Goal: Find specific page/section: Find specific page/section

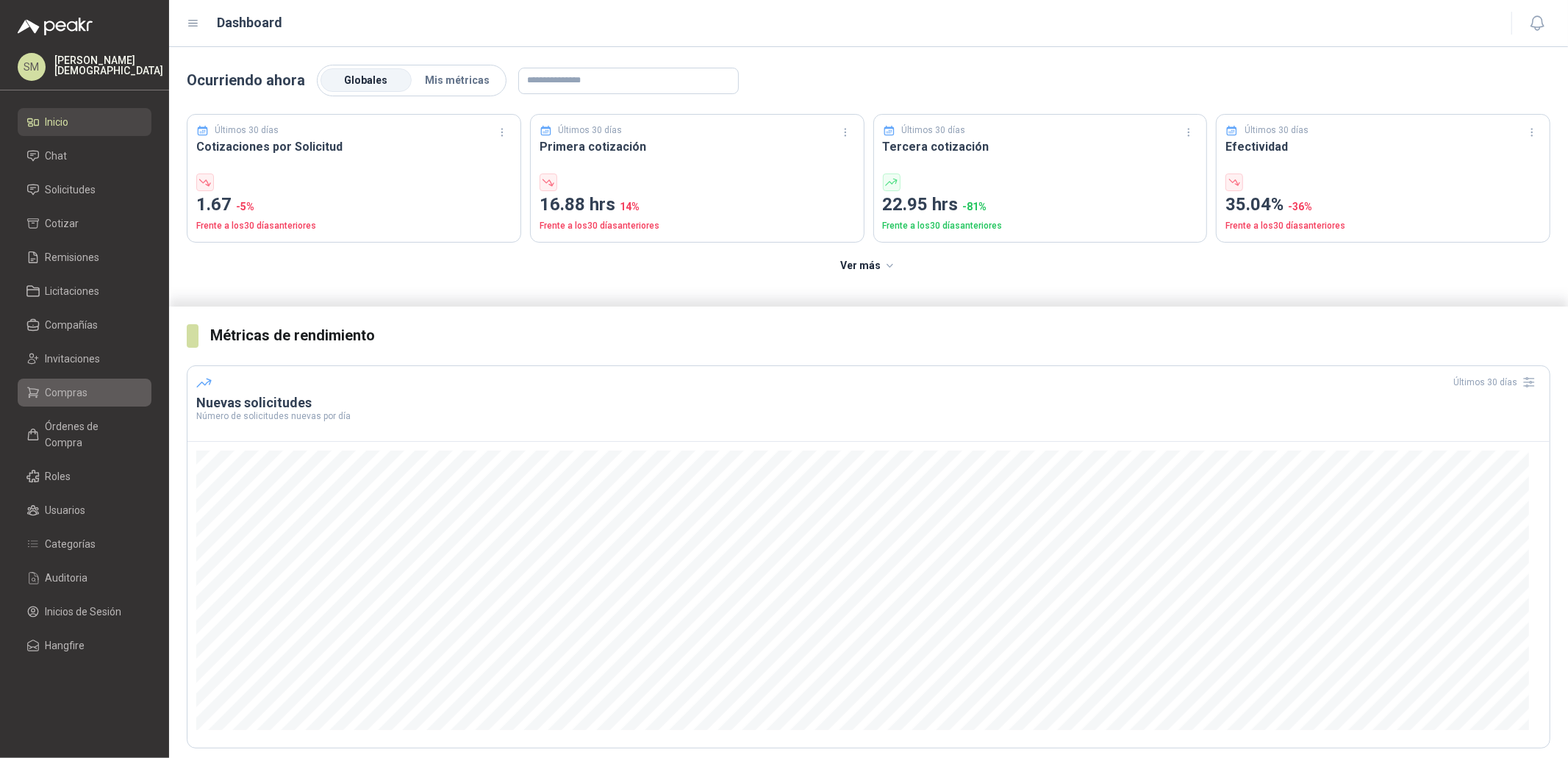
click at [51, 394] on span "Compras" at bounding box center [67, 393] width 42 height 16
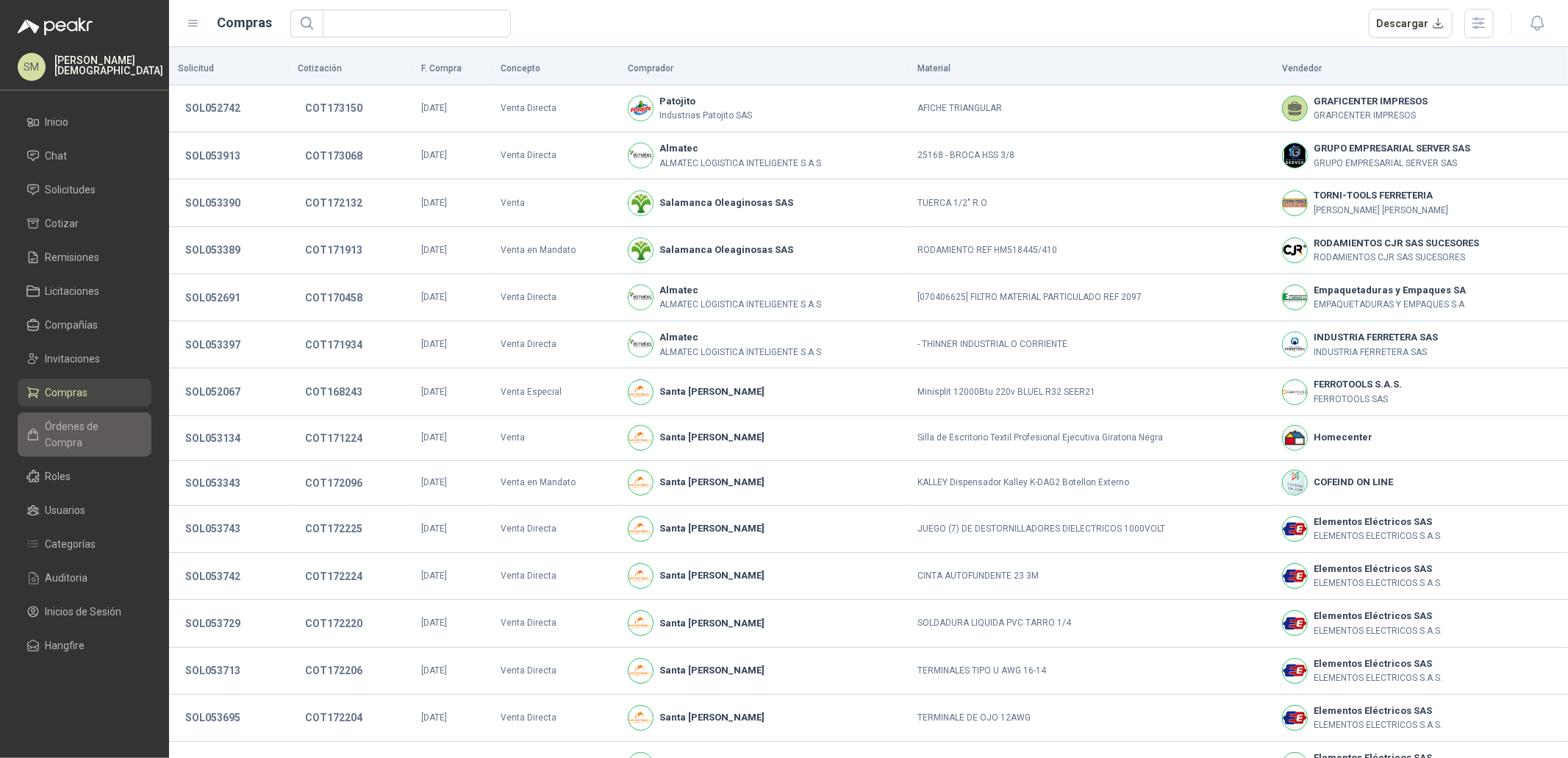
click at [85, 427] on span "Órdenes de Compra" at bounding box center [92, 435] width 92 height 33
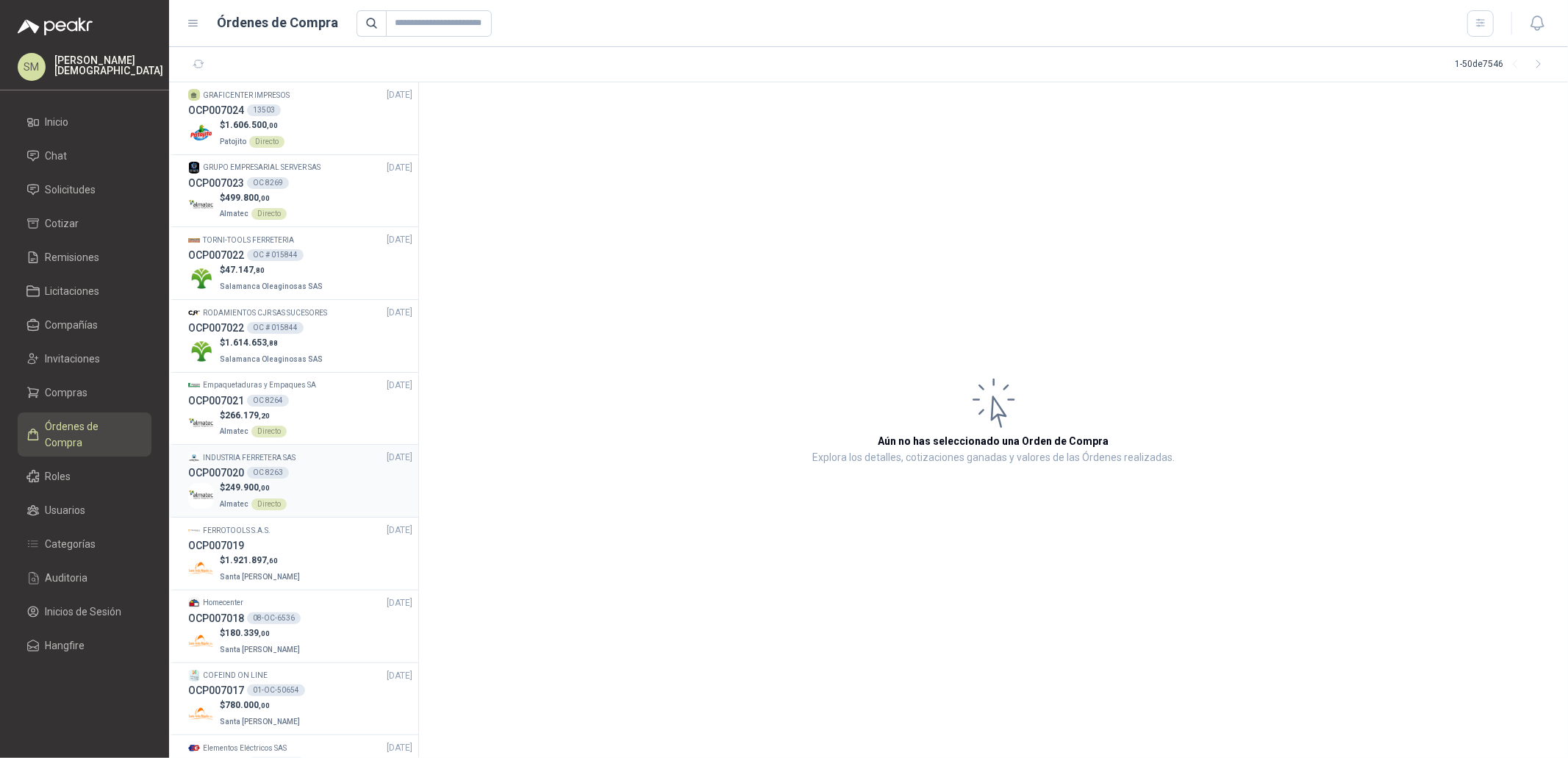
click at [323, 481] on div "$ 249.900 ,00 Almatec Directo" at bounding box center [300, 496] width 224 height 30
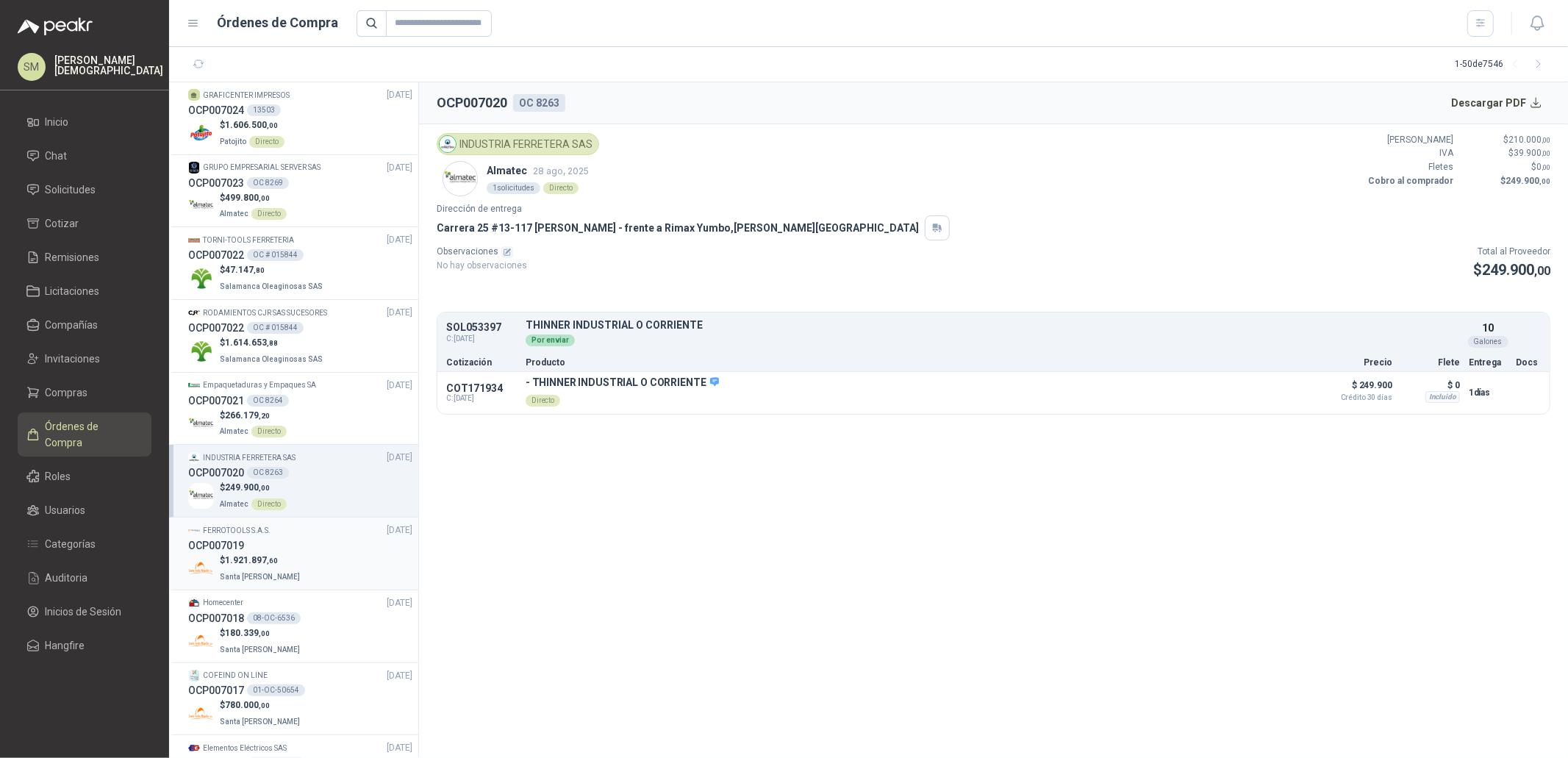
click at [293, 546] on div "OCP007019" at bounding box center [300, 546] width 224 height 16
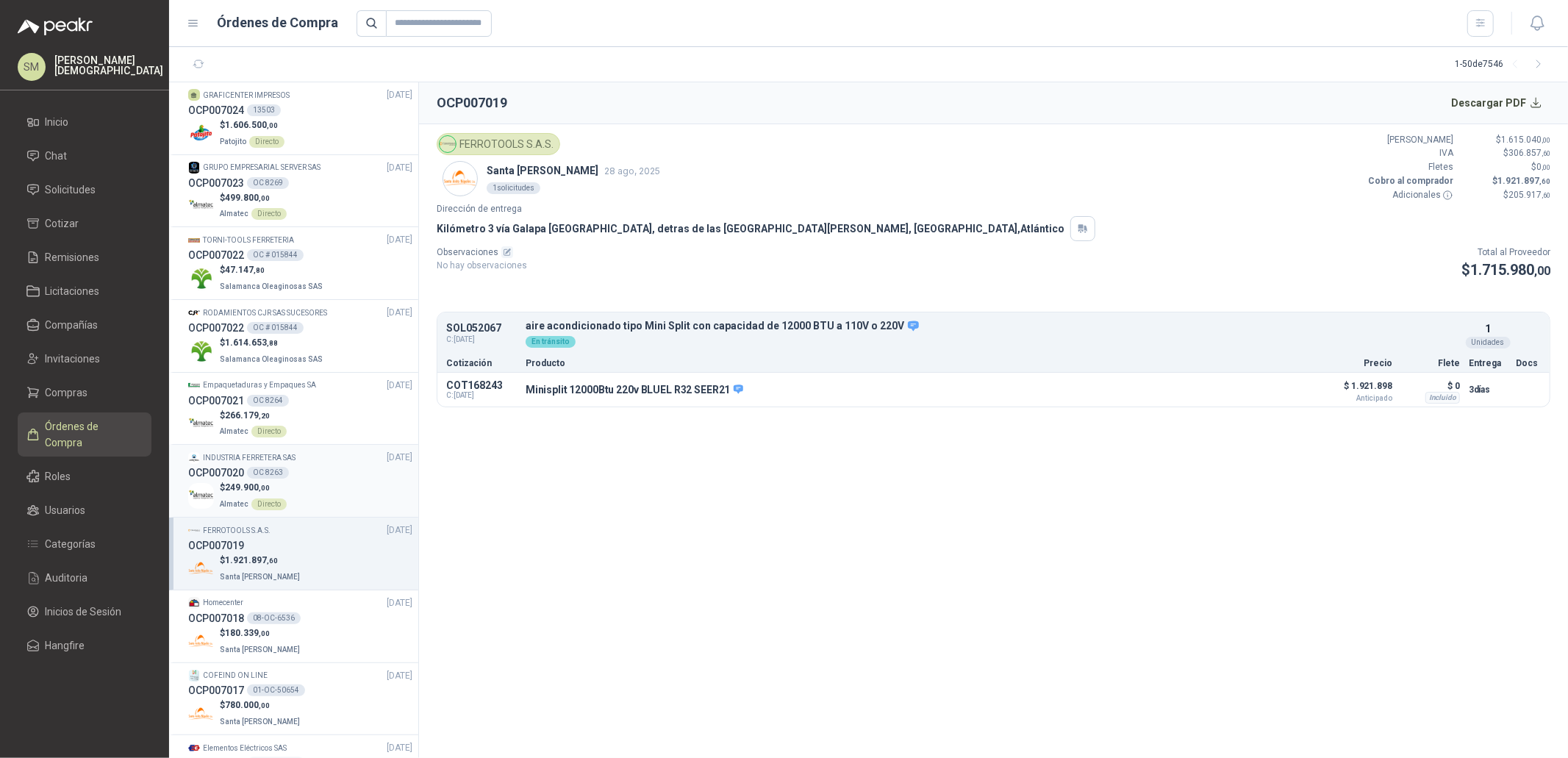
click at [294, 459] on p "INDUSTRIA FERRETERA SAS" at bounding box center [248, 457] width 92 height 11
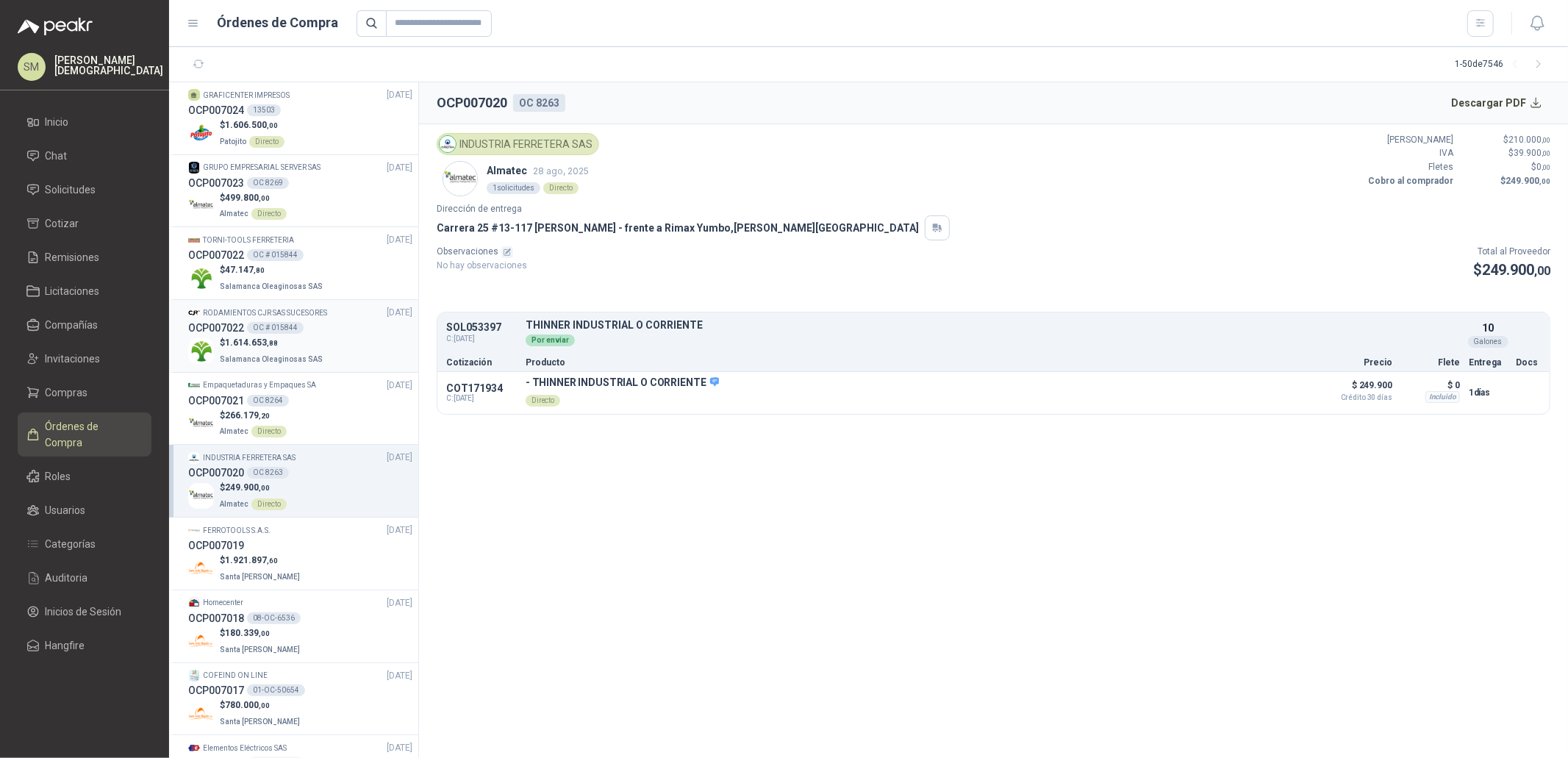
click at [306, 350] on p "Salamanca Oleaginosas SAS" at bounding box center [273, 358] width 106 height 16
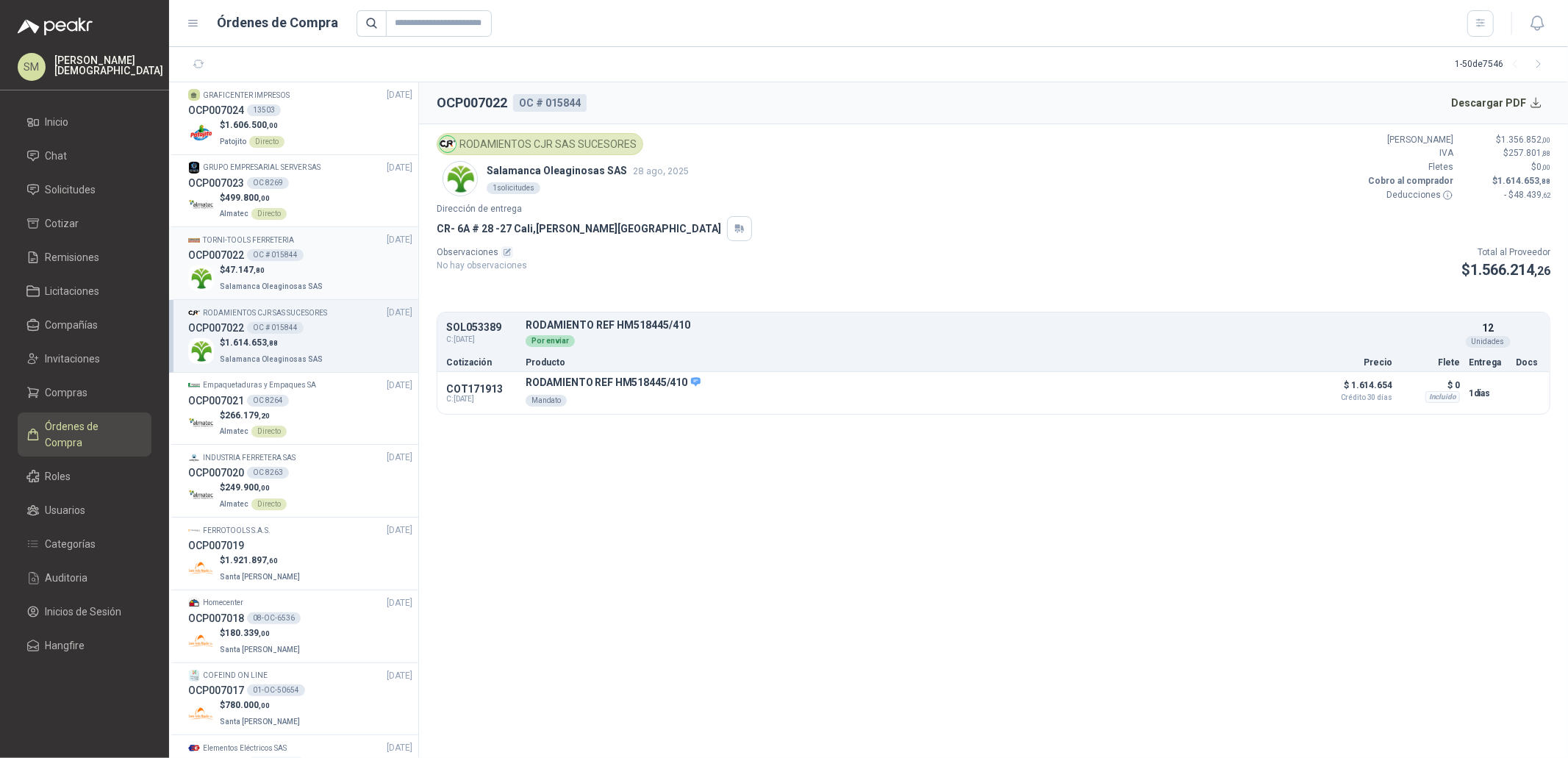
click at [323, 267] on div "$ 47.147 ,80 Salamanca Oleaginosas SAS" at bounding box center [300, 278] width 224 height 30
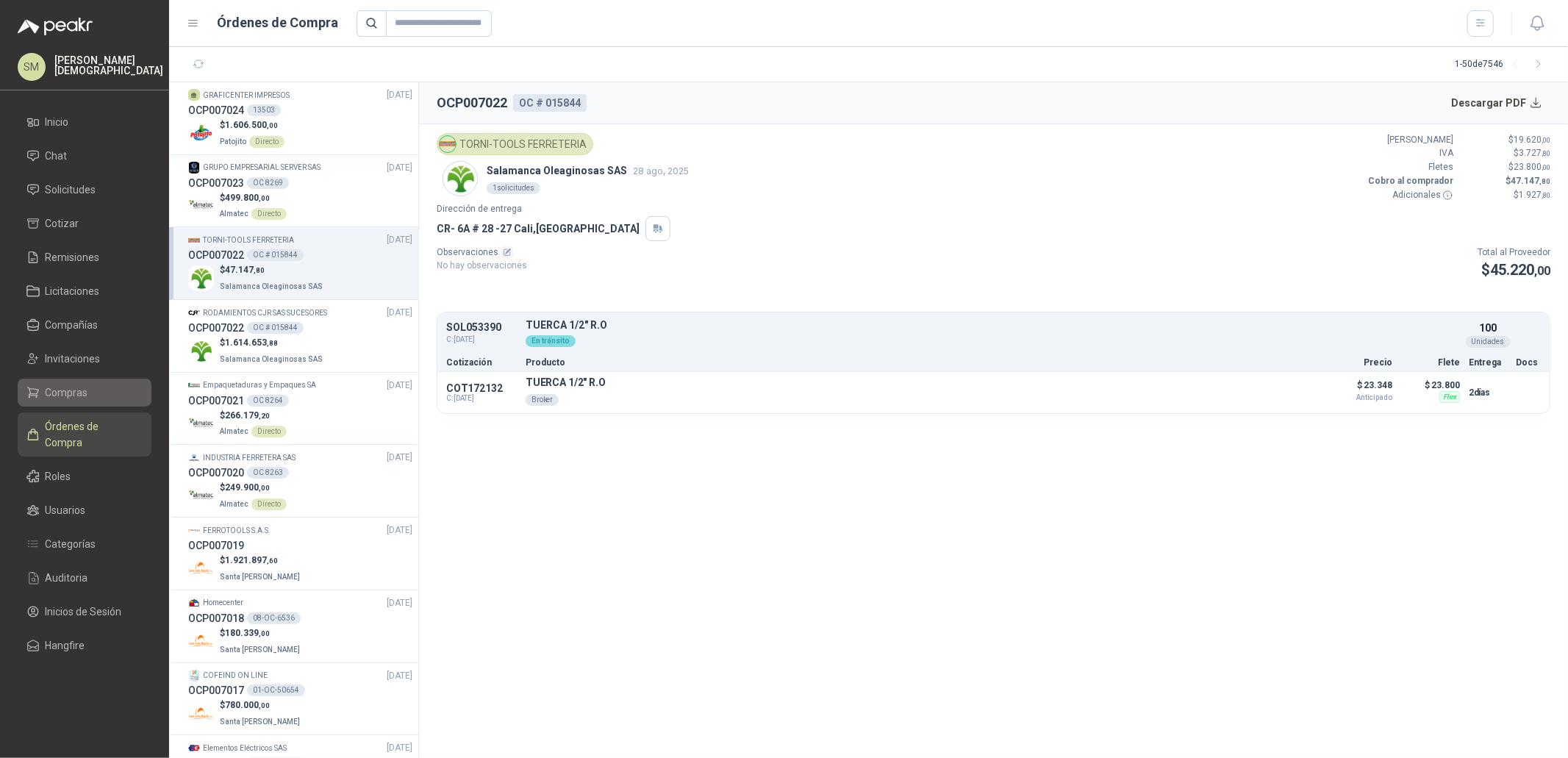
click at [88, 388] on li "Compras" at bounding box center [84, 393] width 116 height 16
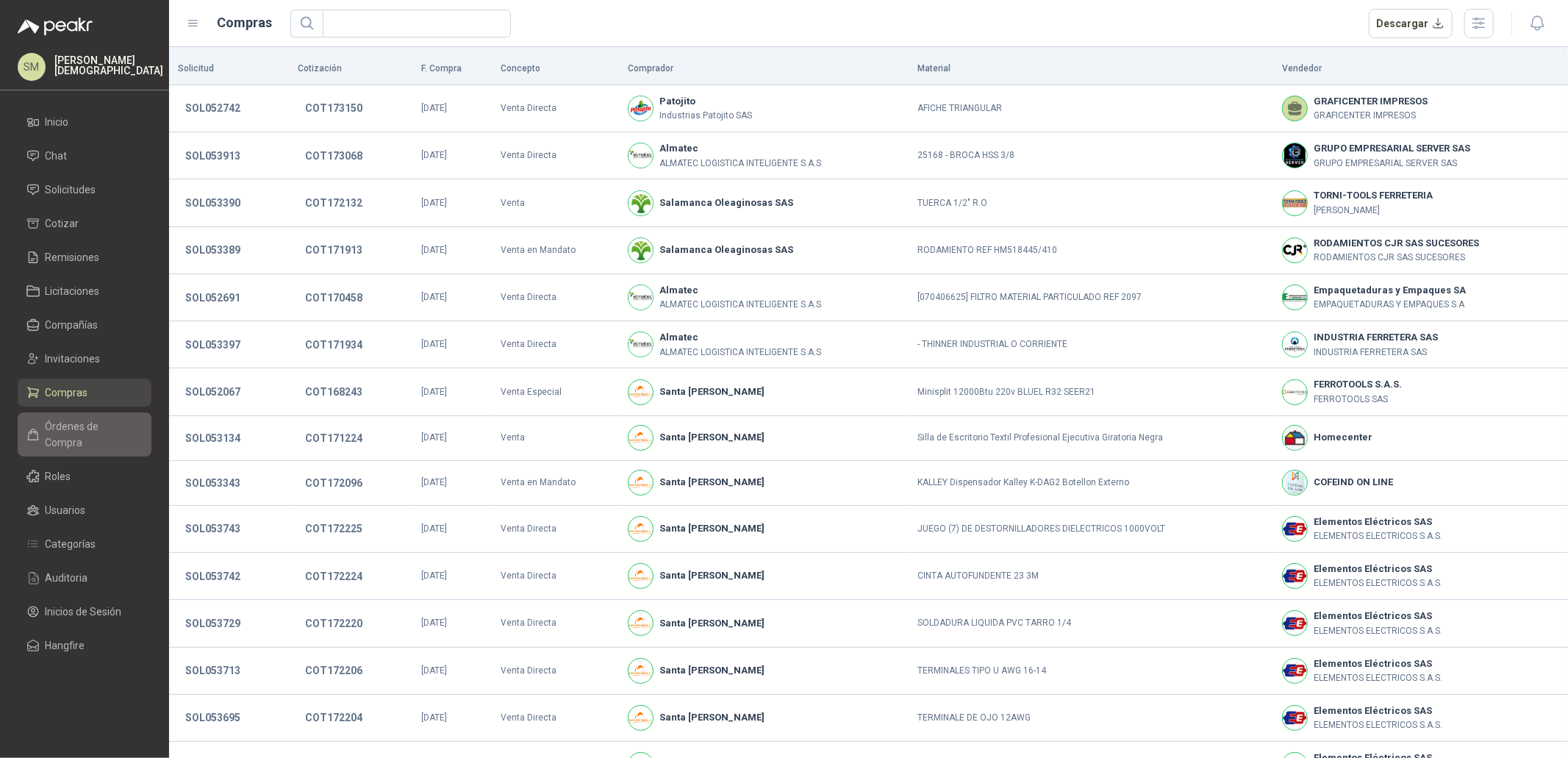
click at [96, 418] on span "Órdenes de Compra" at bounding box center [92, 435] width 92 height 33
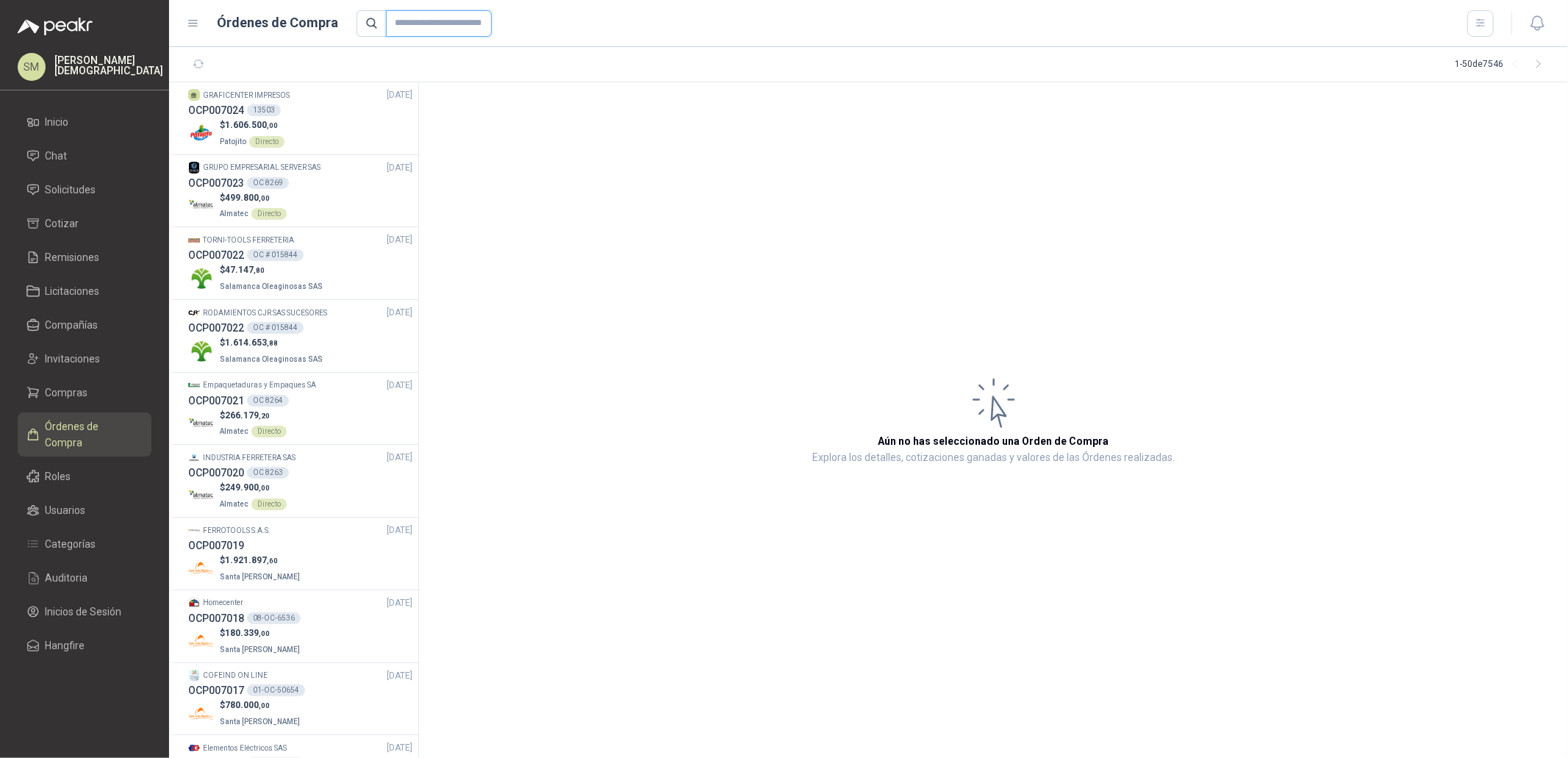
click at [429, 34] on input "text" at bounding box center [439, 24] width 106 height 26
paste input "*****"
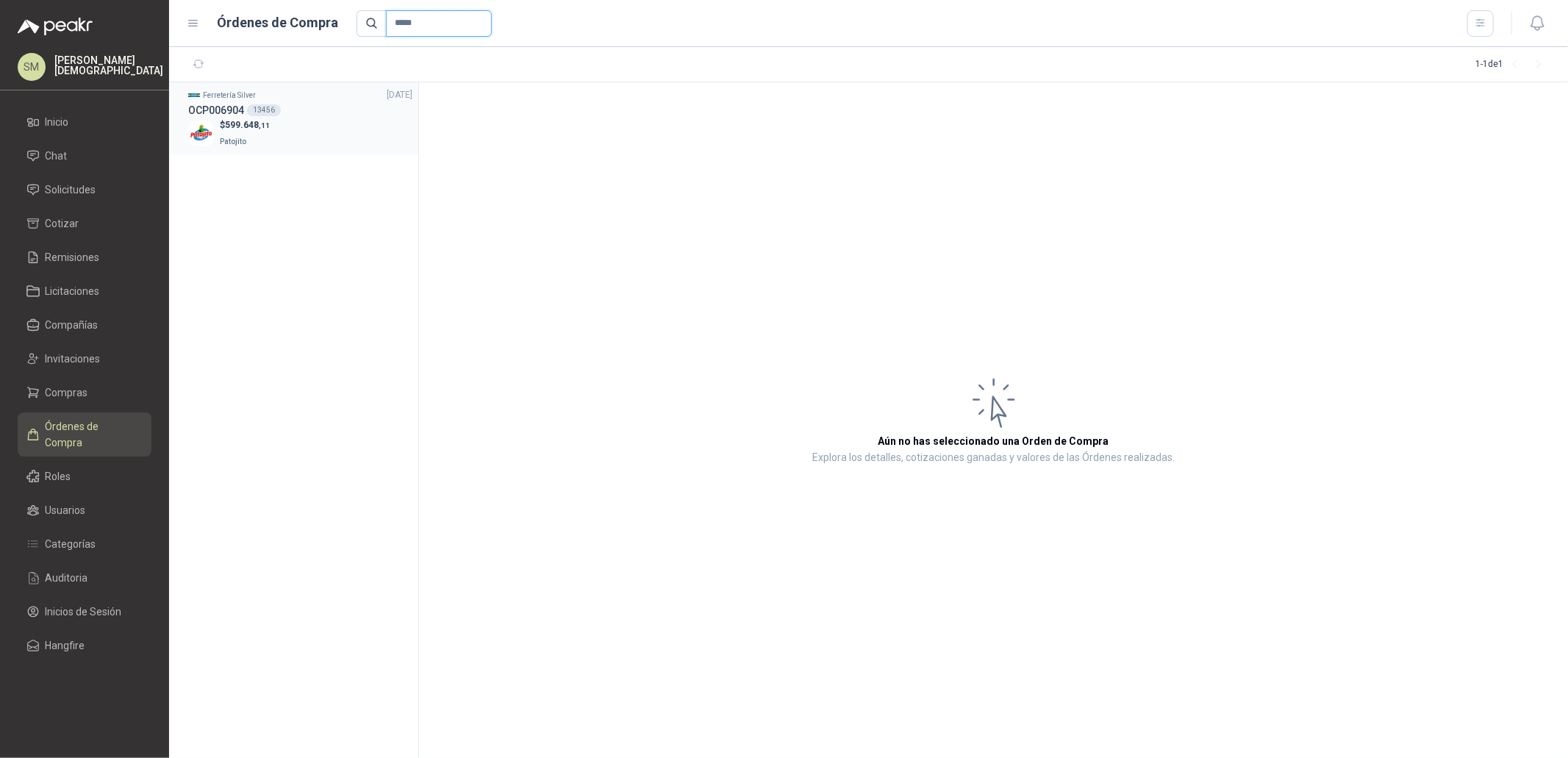
type input "*****"
click at [367, 109] on div "OCP006904 13456" at bounding box center [300, 110] width 224 height 16
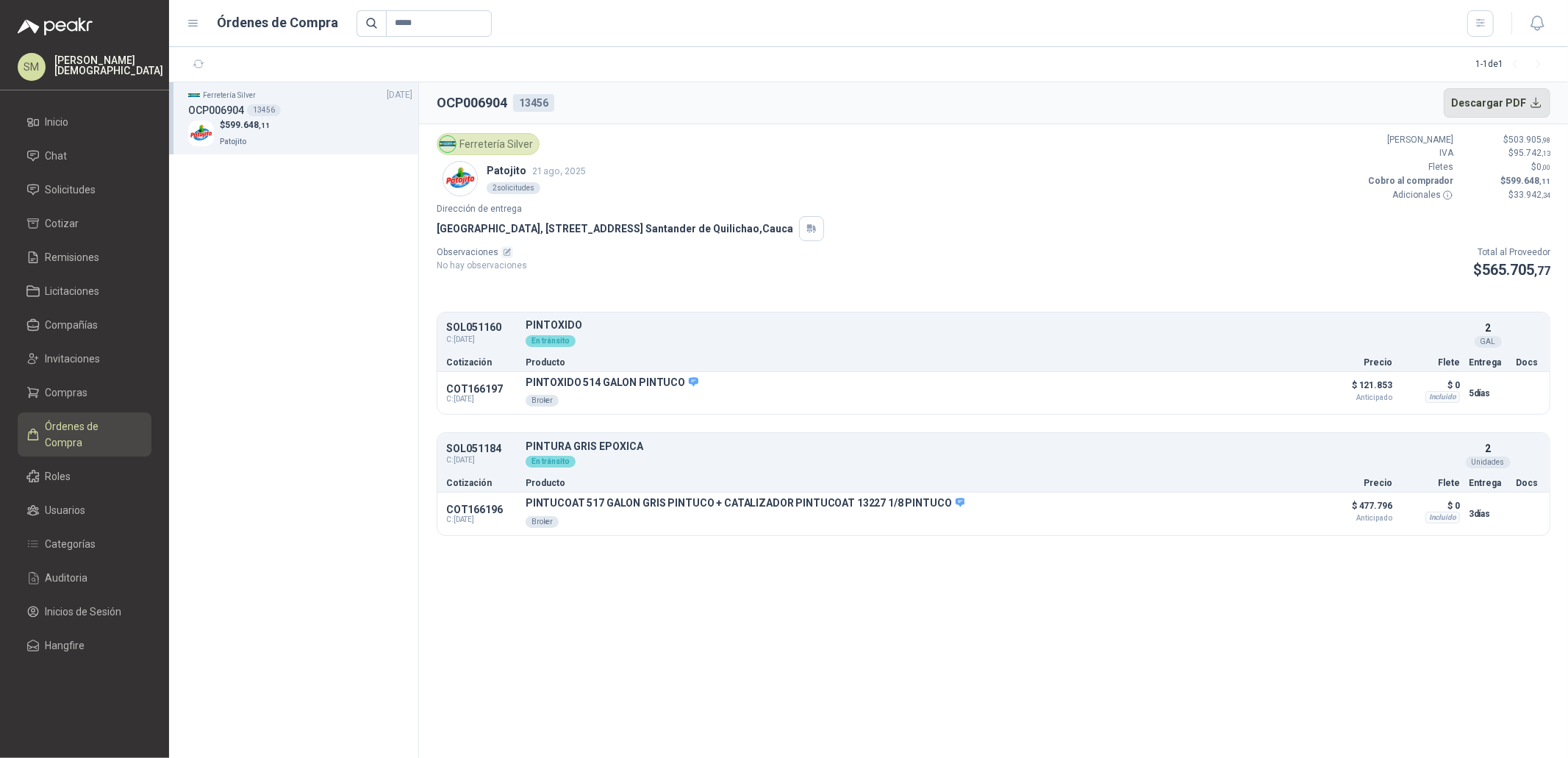
click at [1502, 100] on button "Descargar PDF" at bounding box center [1497, 103] width 107 height 29
click at [70, 191] on span "Solicitudes" at bounding box center [71, 190] width 51 height 16
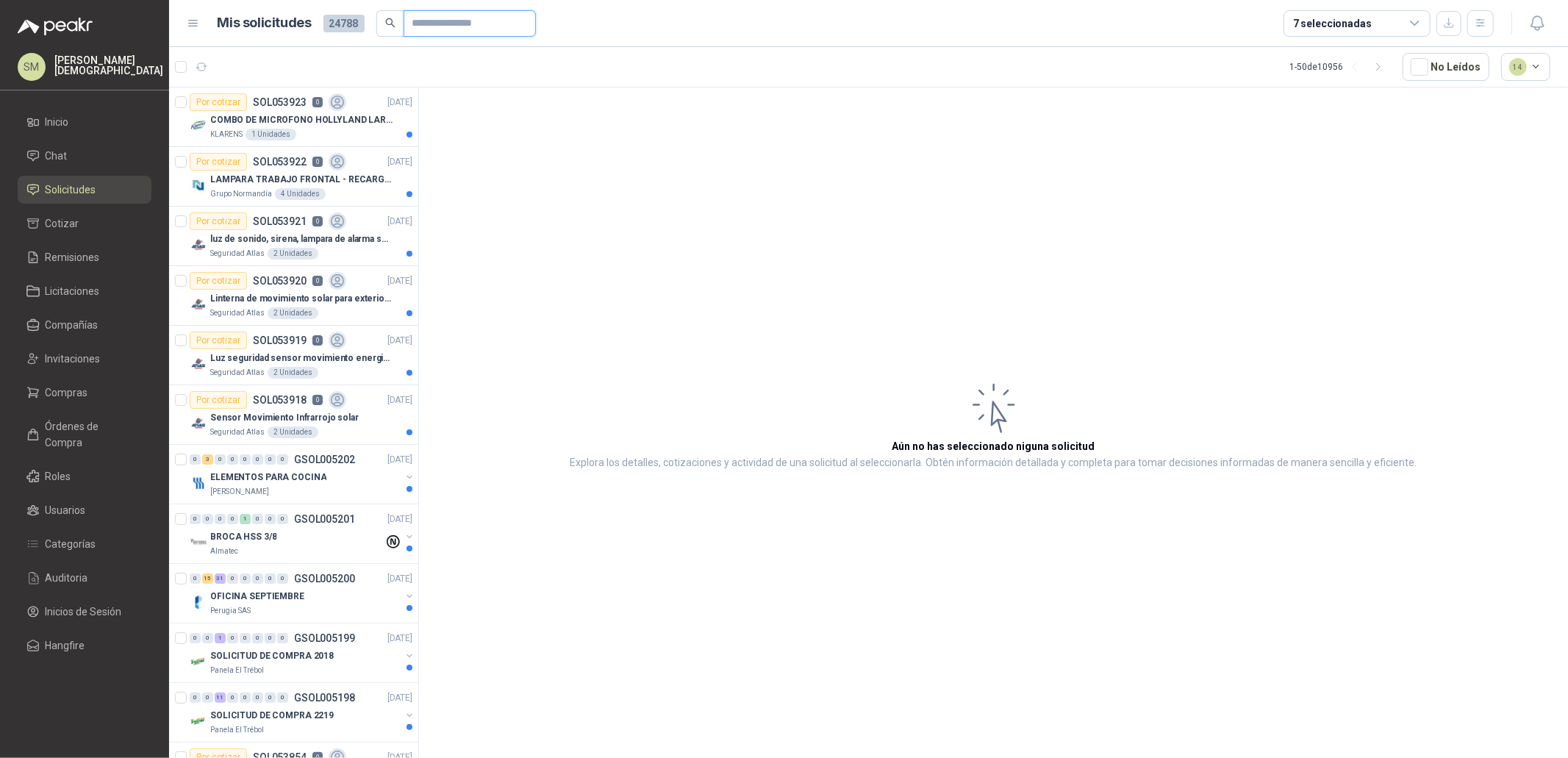
click at [439, 21] on input "text" at bounding box center [464, 23] width 103 height 25
paste input "*********"
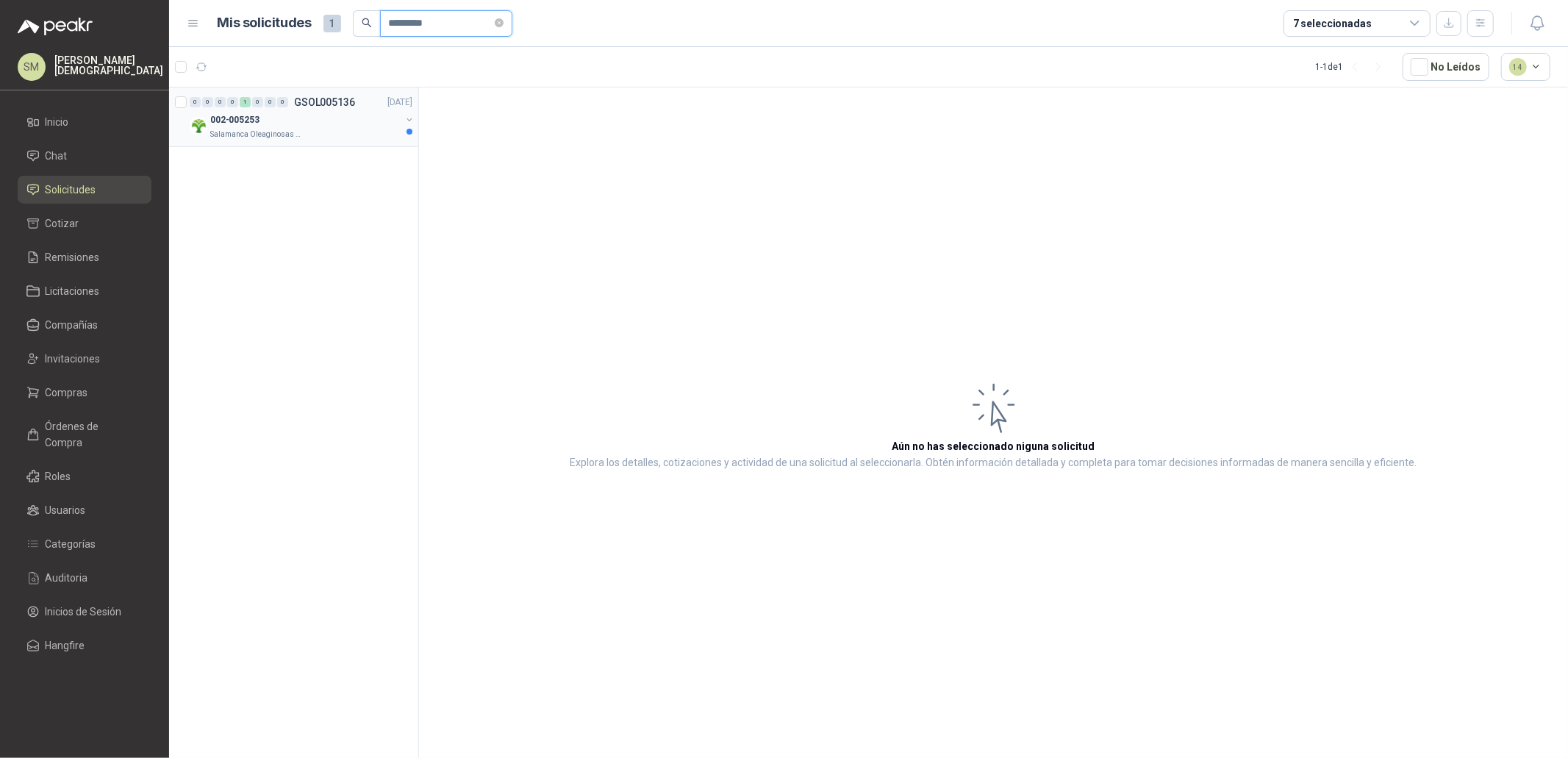
type input "*********"
click at [351, 114] on div "002-005253" at bounding box center [305, 120] width 190 height 18
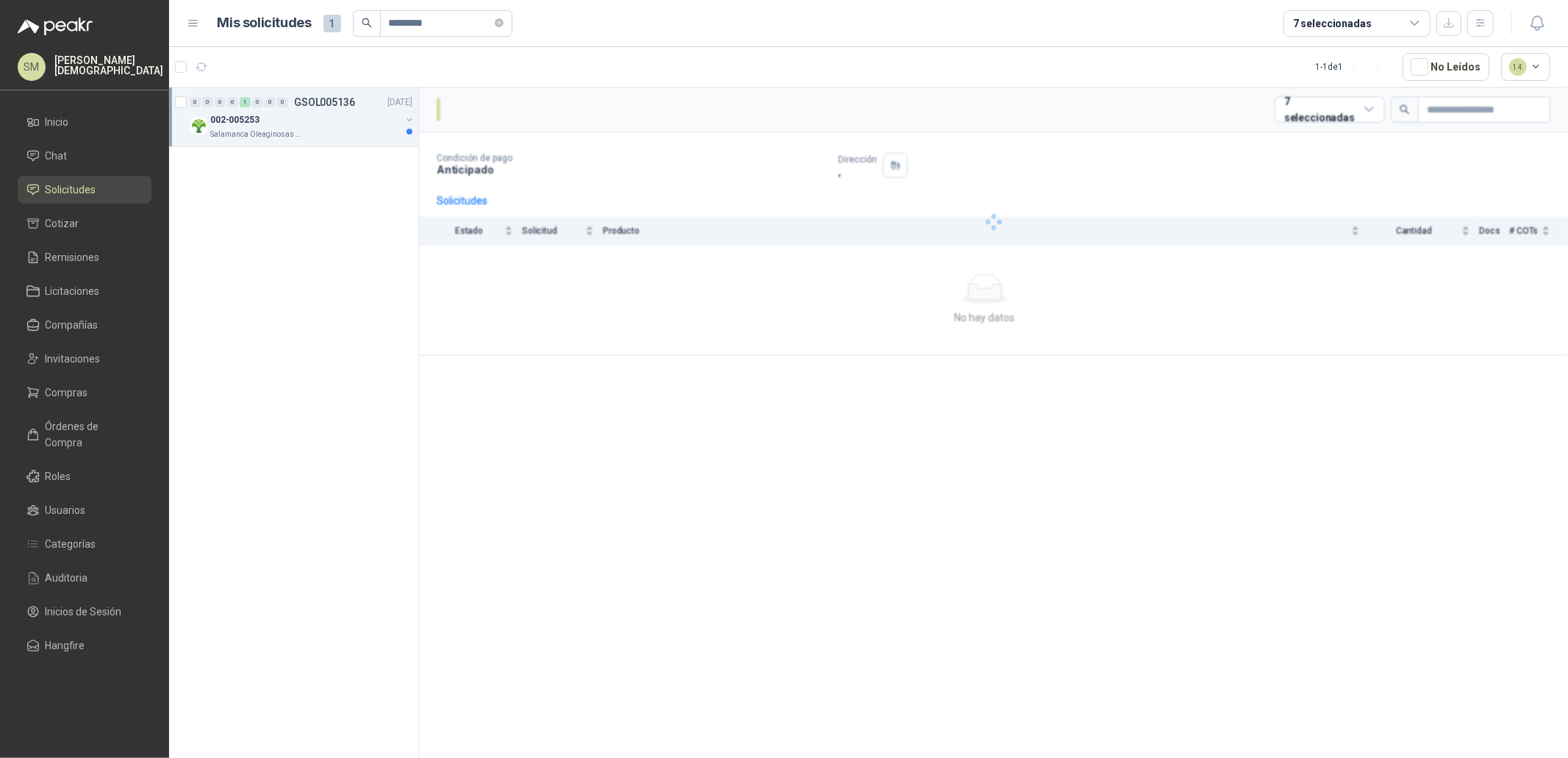
click at [347, 127] on div "002-005253" at bounding box center [305, 120] width 190 height 18
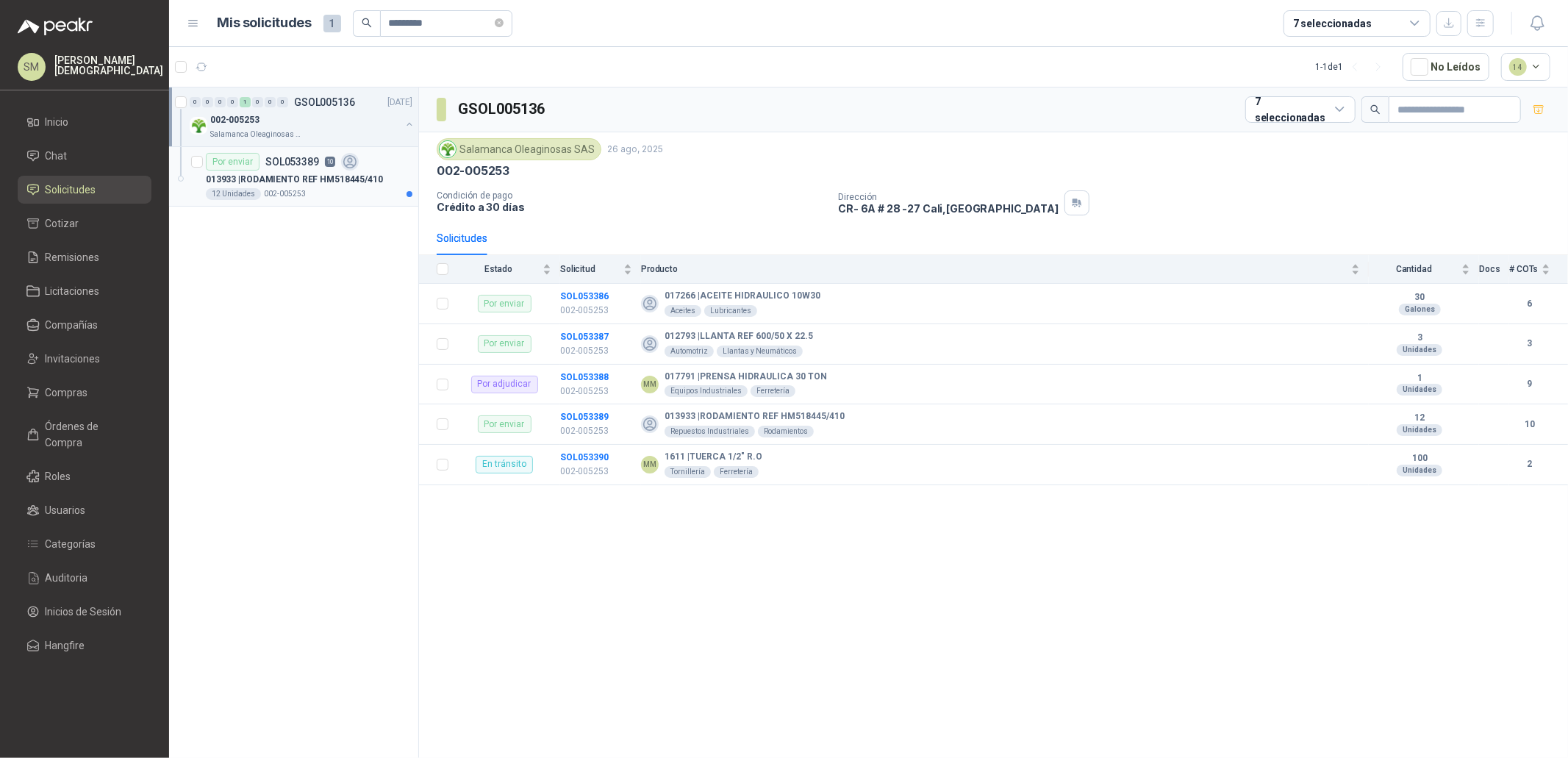
click at [346, 175] on p "013933 | RODAMIENTO REF HM518445/410" at bounding box center [294, 179] width 177 height 14
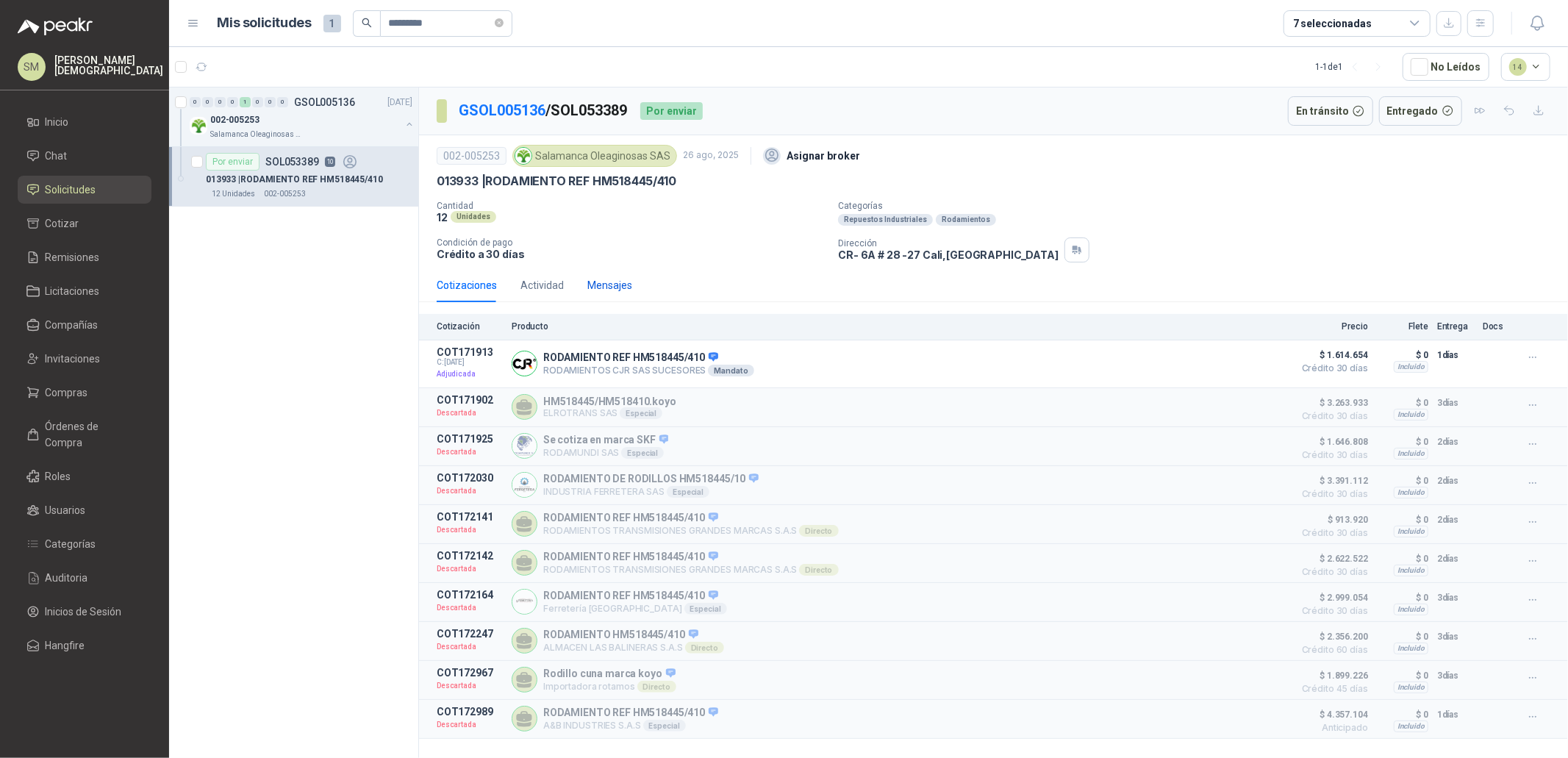
click at [612, 280] on div "Mensajes" at bounding box center [610, 285] width 45 height 16
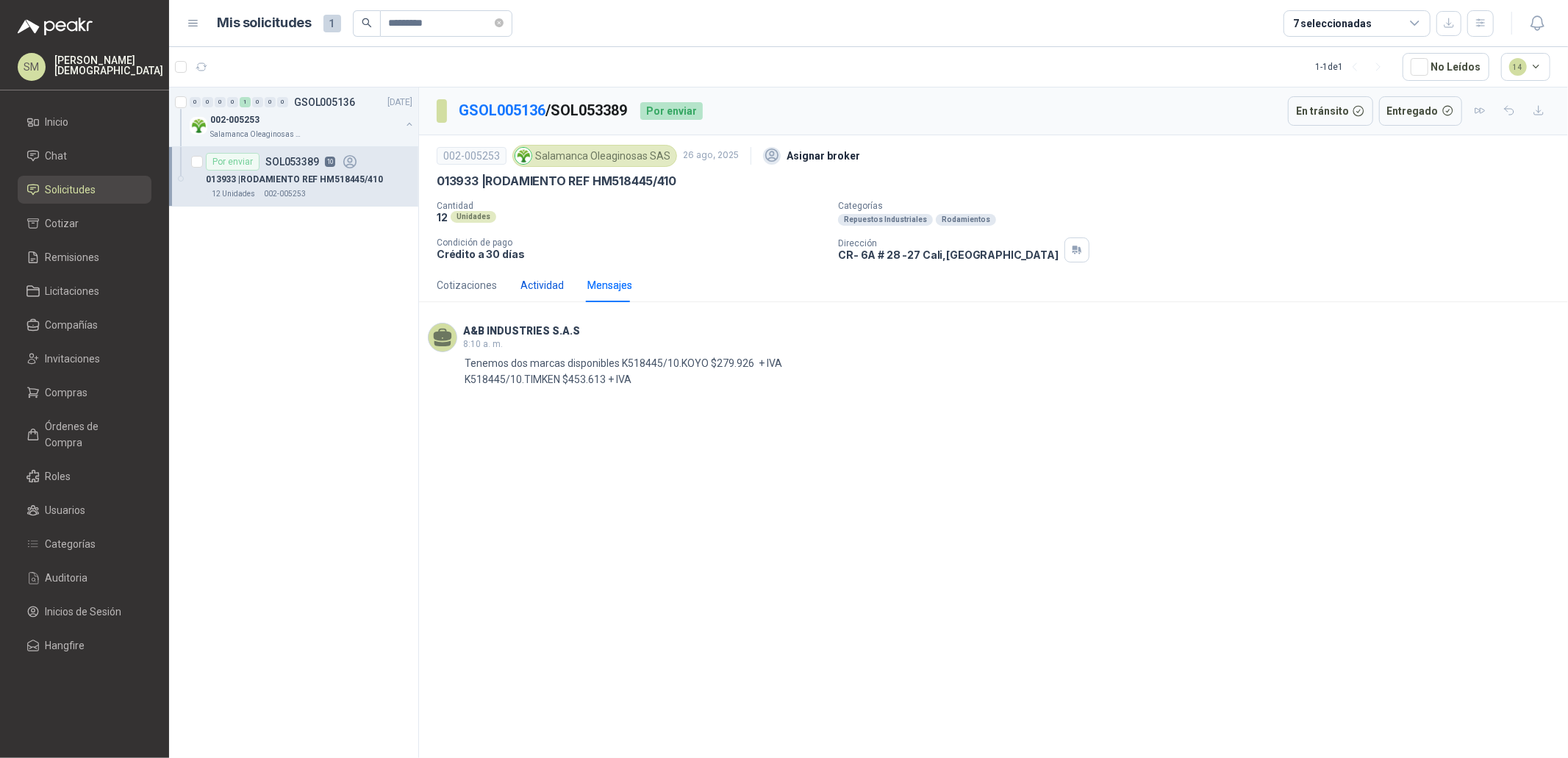
click at [536, 283] on div "Actividad" at bounding box center [542, 285] width 43 height 16
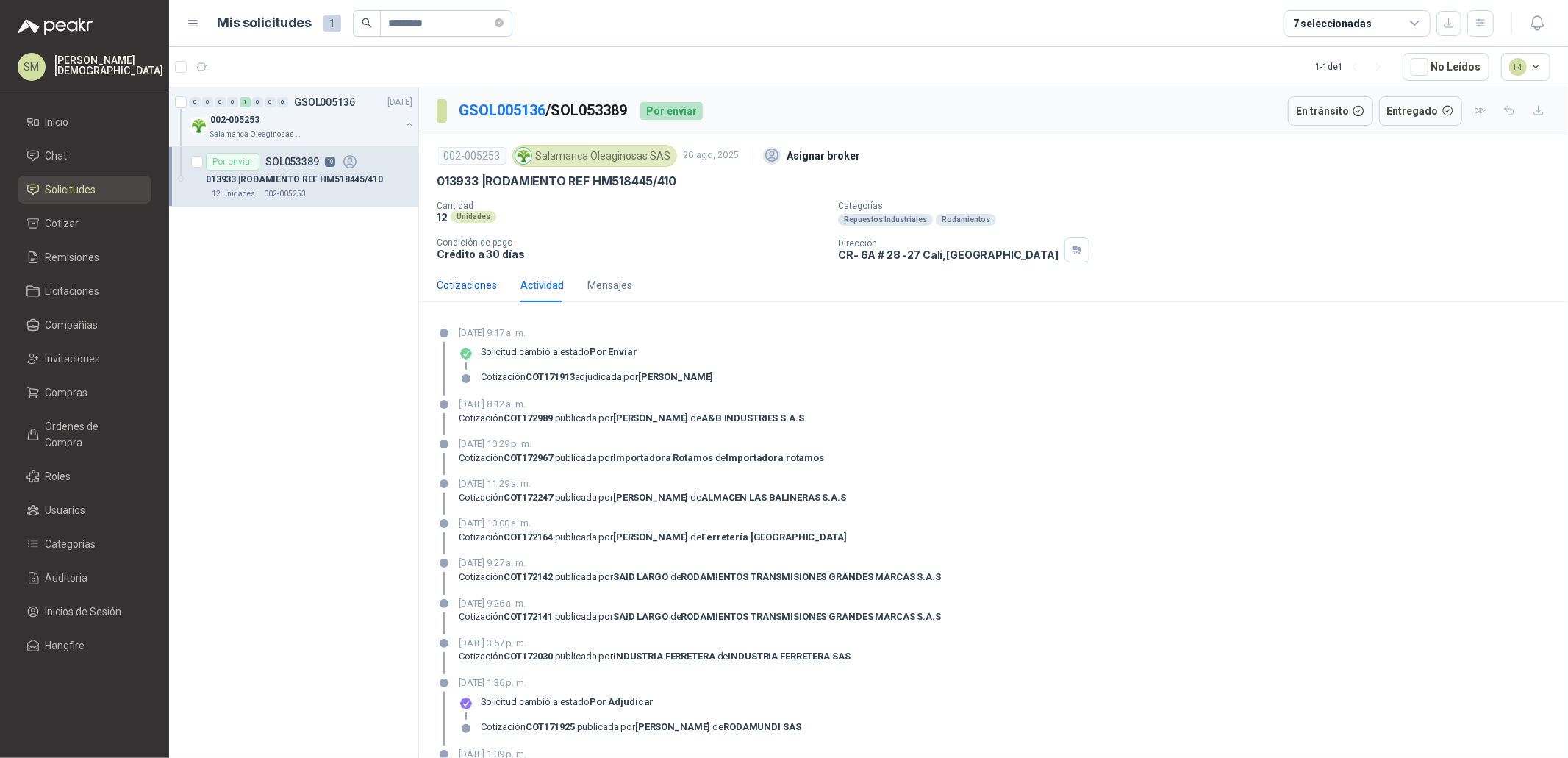
click at [480, 283] on div "Cotizaciones" at bounding box center [467, 285] width 60 height 16
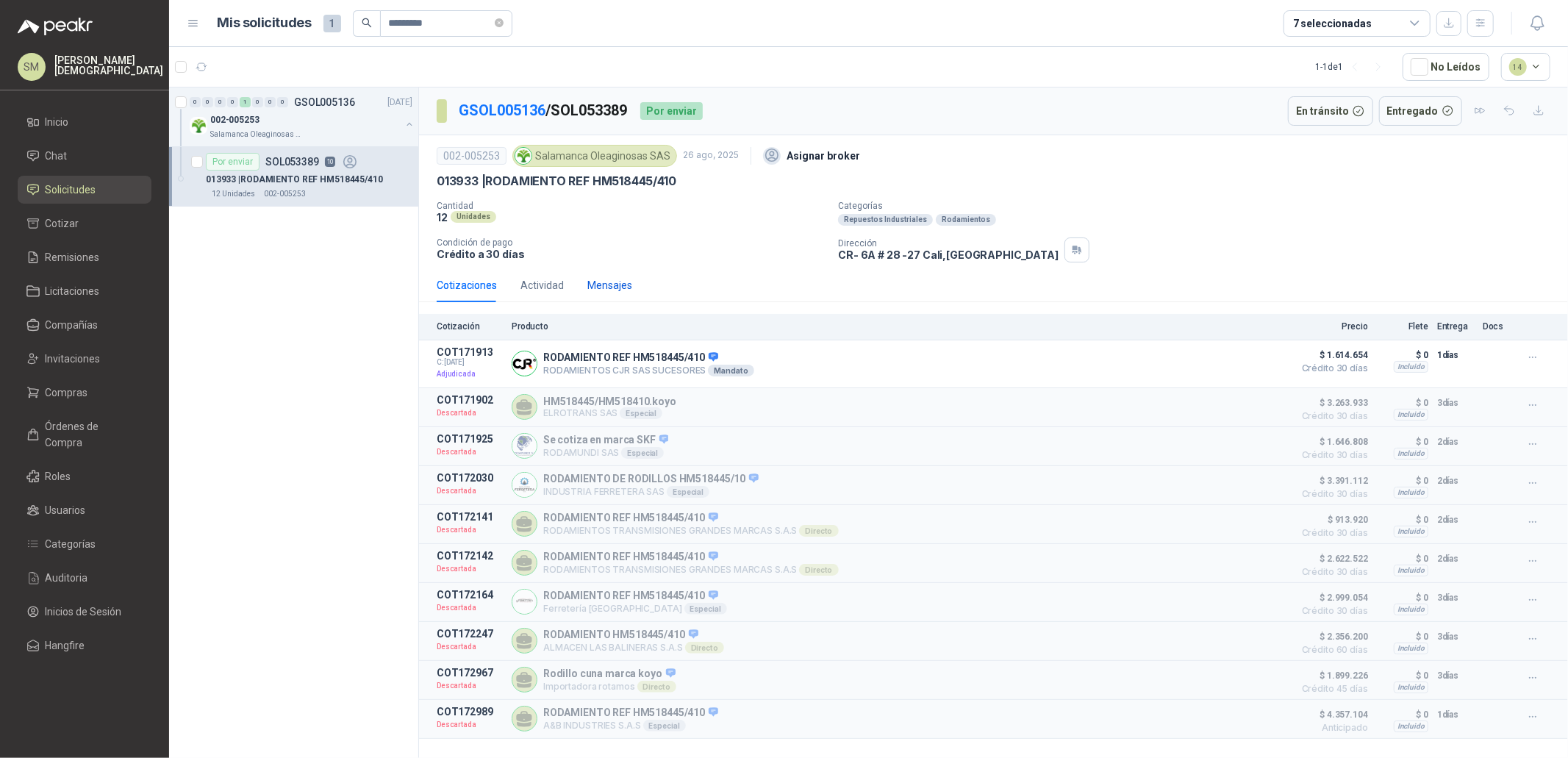
click at [623, 289] on div "Mensajes" at bounding box center [610, 285] width 45 height 16
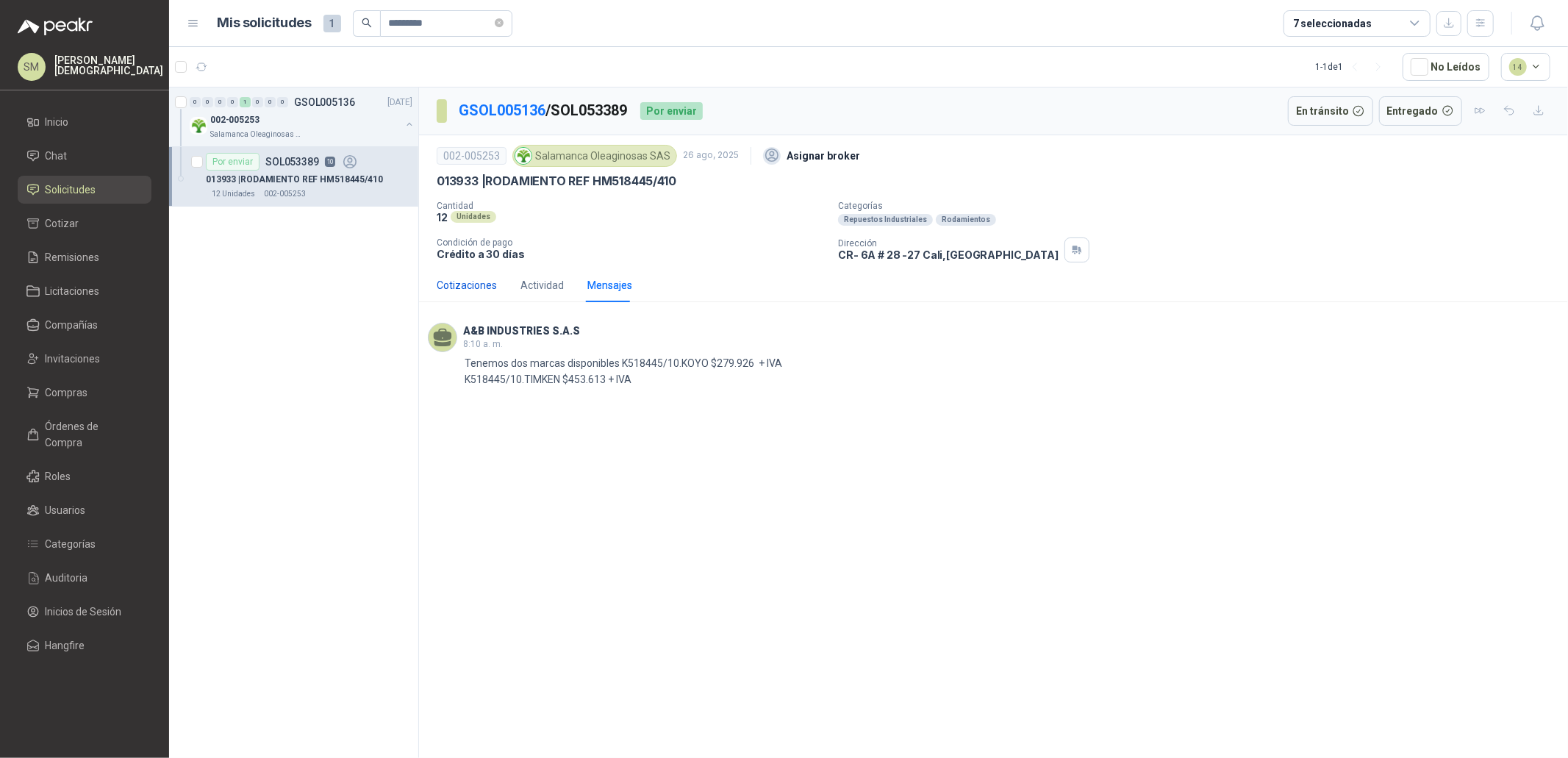
click at [474, 282] on div "Cotizaciones" at bounding box center [467, 285] width 60 height 16
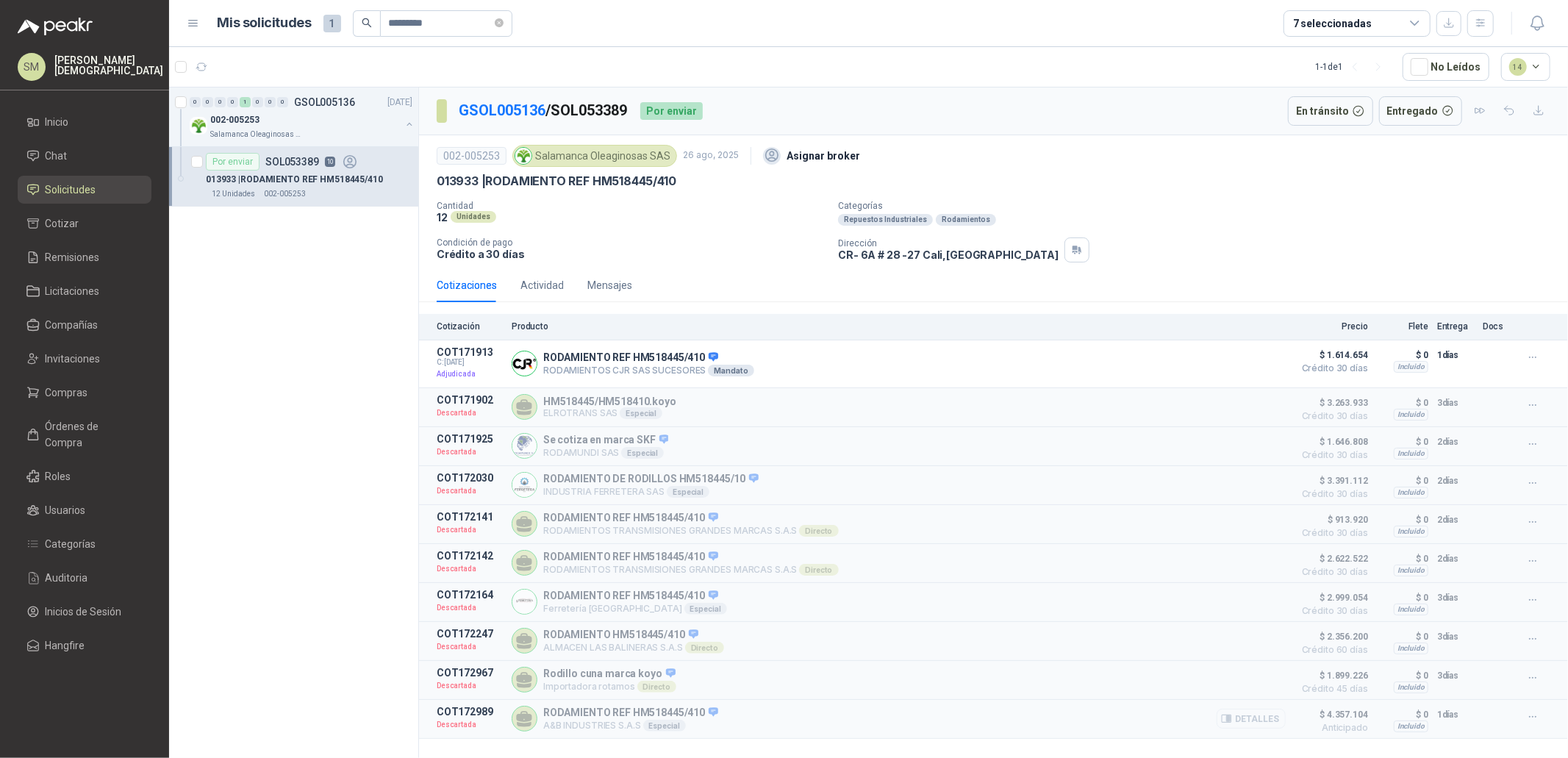
click at [1252, 727] on button "Detalles" at bounding box center [1251, 718] width 69 height 20
